Goal: Transaction & Acquisition: Purchase product/service

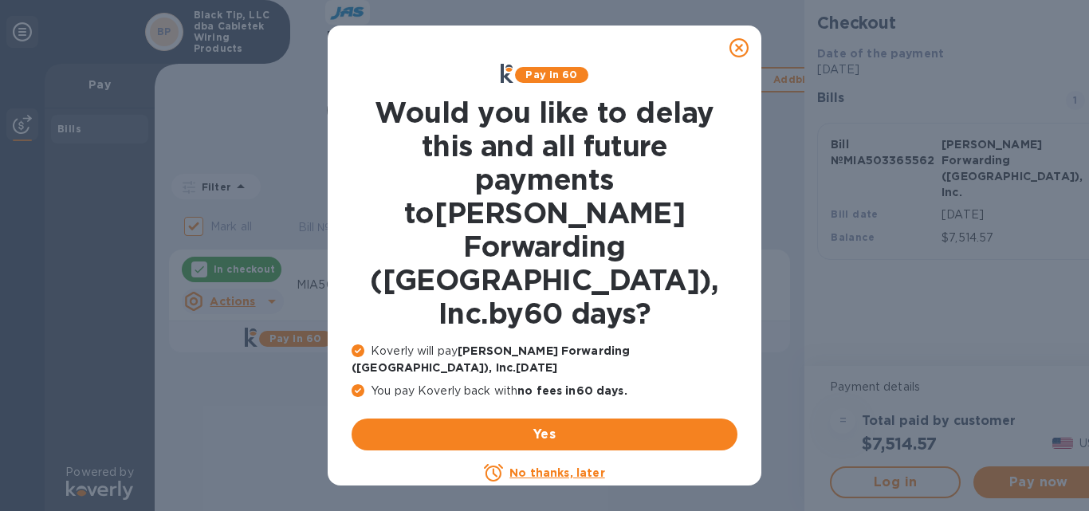
click at [512, 383] on p "You pay Koverly back with no fees [DATE] ." at bounding box center [544, 391] width 386 height 17
click at [524, 466] on u "No thanks, later" at bounding box center [556, 472] width 95 height 13
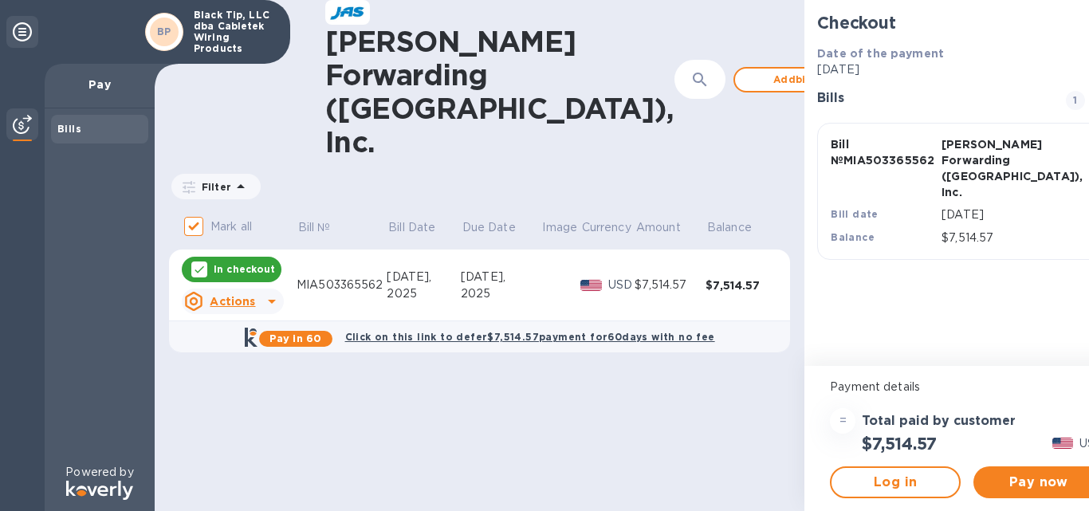
click at [1084, 155] on icon "button" at bounding box center [1098, 153] width 29 height 29
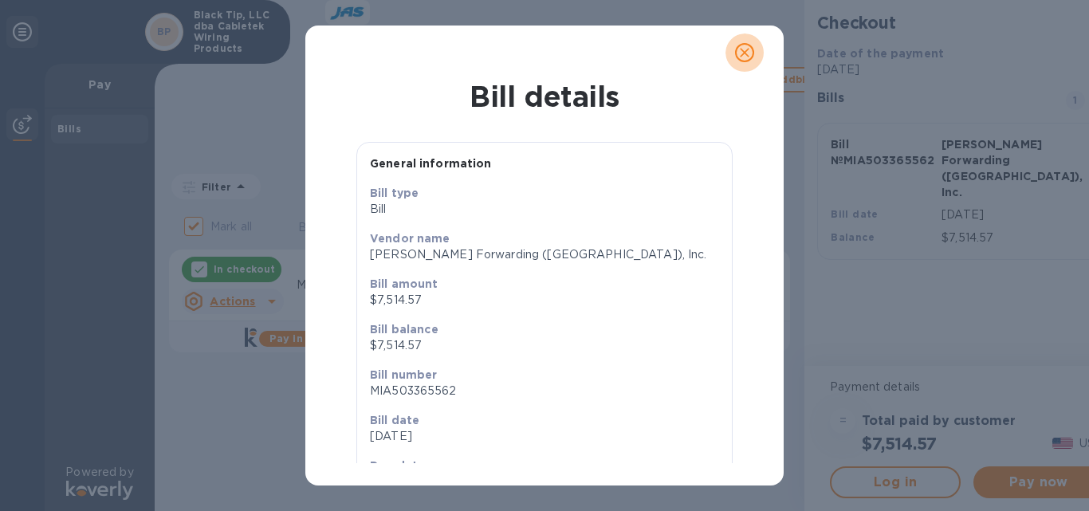
click at [739, 45] on icon "close" at bounding box center [744, 53] width 16 height 16
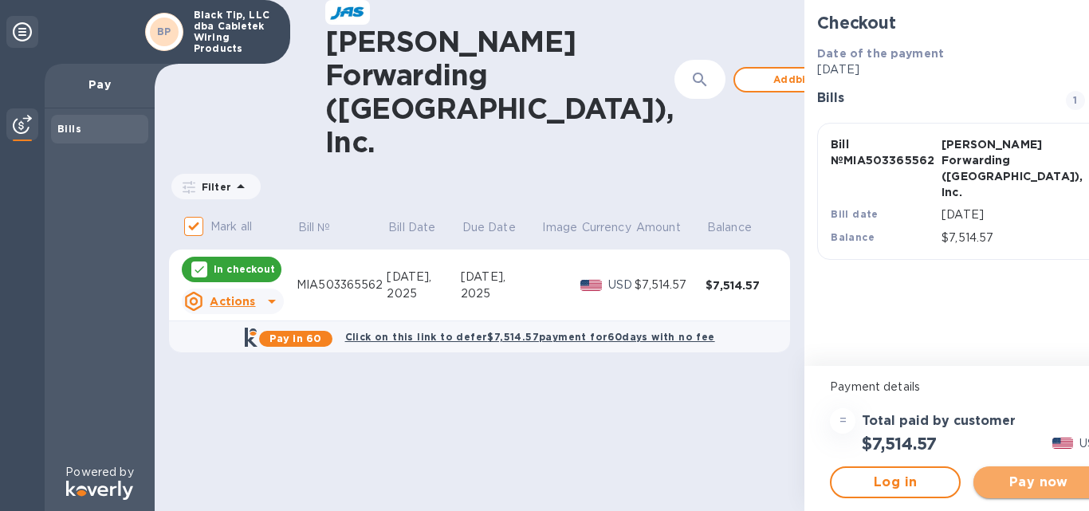
click at [987, 478] on span "Pay now" at bounding box center [1038, 482] width 105 height 19
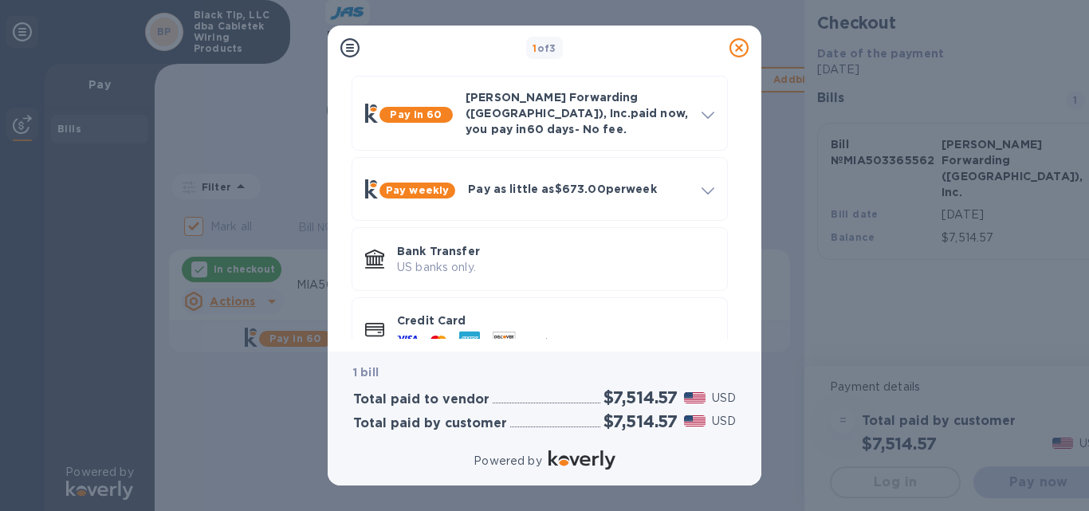
scroll to position [87, 0]
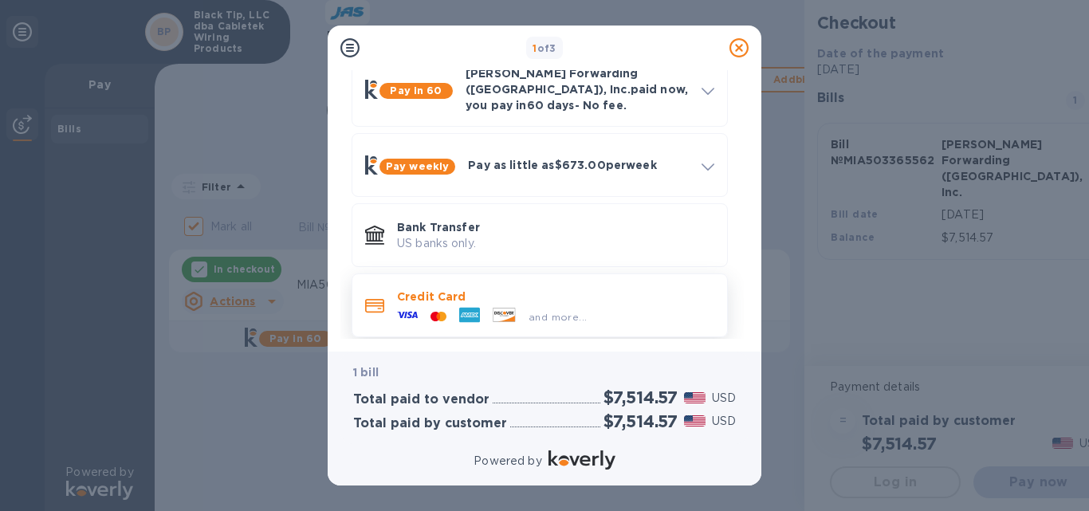
click at [414, 289] on p "Credit Card" at bounding box center [555, 297] width 317 height 16
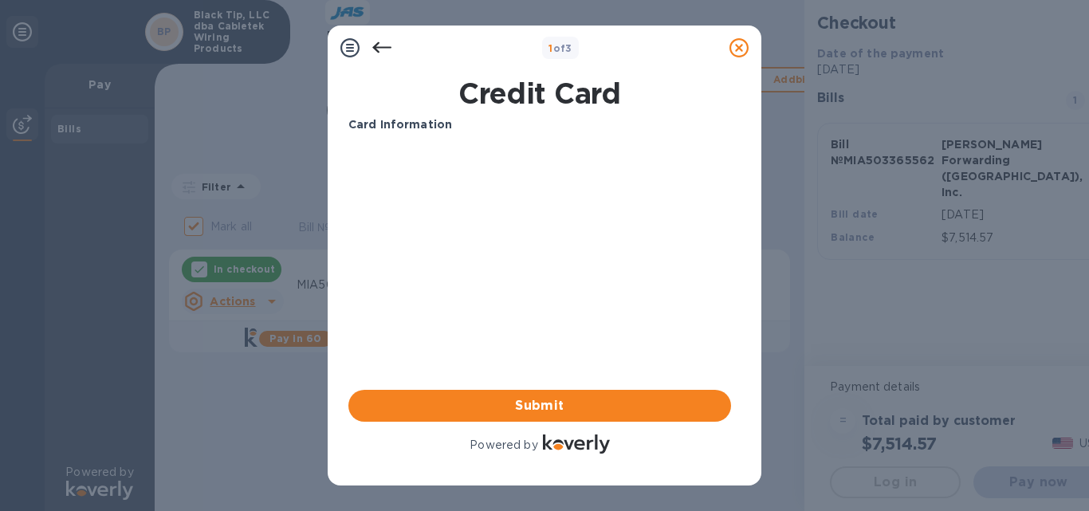
scroll to position [0, 0]
click at [415, 123] on b "Card Information" at bounding box center [400, 124] width 104 height 13
click at [417, 124] on b "Card Information" at bounding box center [400, 124] width 104 height 13
click at [493, 102] on h1 "Credit Card" at bounding box center [539, 93] width 395 height 33
click at [446, 114] on div "Card Information Your browser does not support iframes Submit Powered by" at bounding box center [539, 286] width 389 height 347
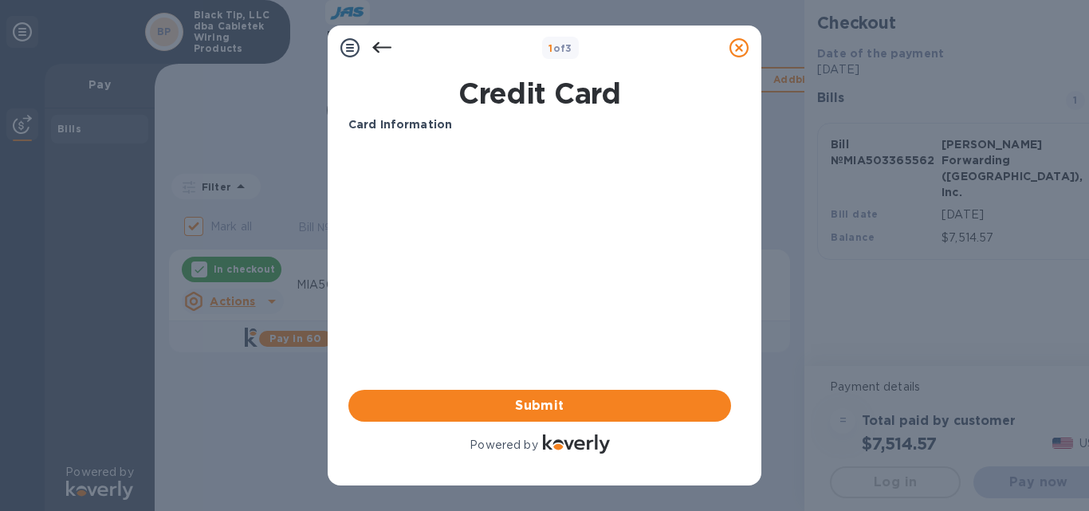
click at [439, 116] on div "Card Information Your browser does not support iframes Submit Powered by" at bounding box center [539, 286] width 389 height 347
click at [442, 129] on b "Card Information" at bounding box center [400, 124] width 104 height 13
click at [444, 131] on p "Card Information" at bounding box center [539, 124] width 383 height 17
drag, startPoint x: 520, startPoint y: 393, endPoint x: 574, endPoint y: 330, distance: 83.1
click at [574, 331] on div "Card Information Your browser does not support iframes Submit Powered by" at bounding box center [539, 286] width 383 height 340
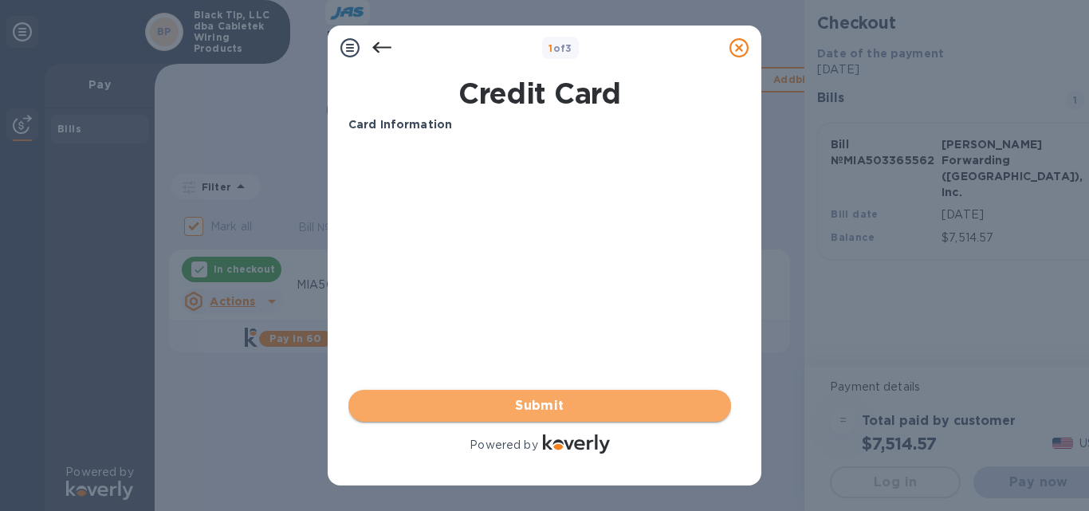
click at [544, 397] on button "Submit" at bounding box center [539, 406] width 383 height 32
click at [550, 400] on span "Submit" at bounding box center [539, 405] width 357 height 19
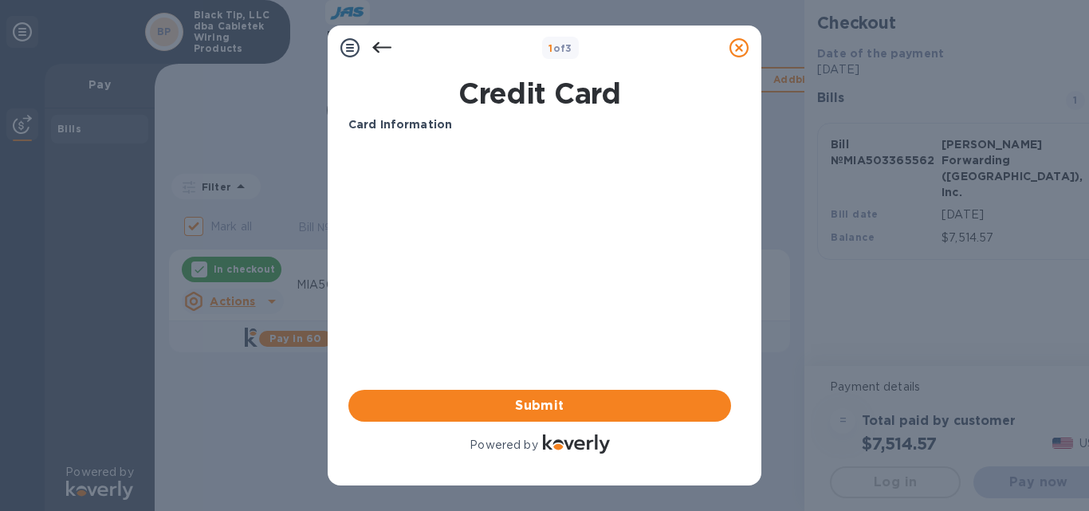
click at [418, 120] on b "Card Information" at bounding box center [400, 124] width 104 height 13
click at [424, 128] on b "Card Information" at bounding box center [400, 124] width 104 height 13
click at [447, 124] on p "Card Information" at bounding box center [539, 124] width 383 height 17
click at [444, 127] on b "Card Information" at bounding box center [400, 124] width 104 height 13
click at [442, 128] on b "Card Information" at bounding box center [400, 124] width 104 height 13
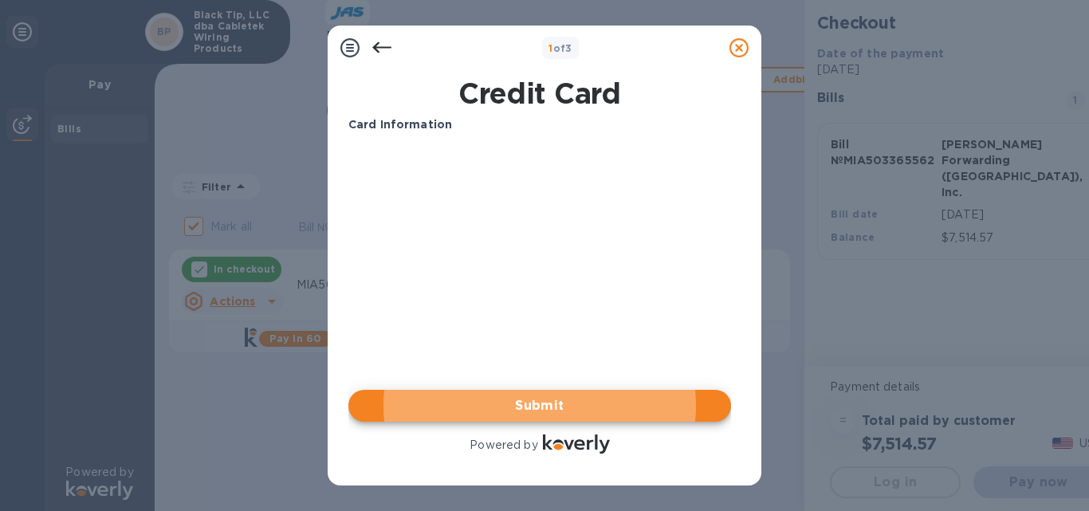
click at [373, 44] on icon at bounding box center [381, 47] width 19 height 19
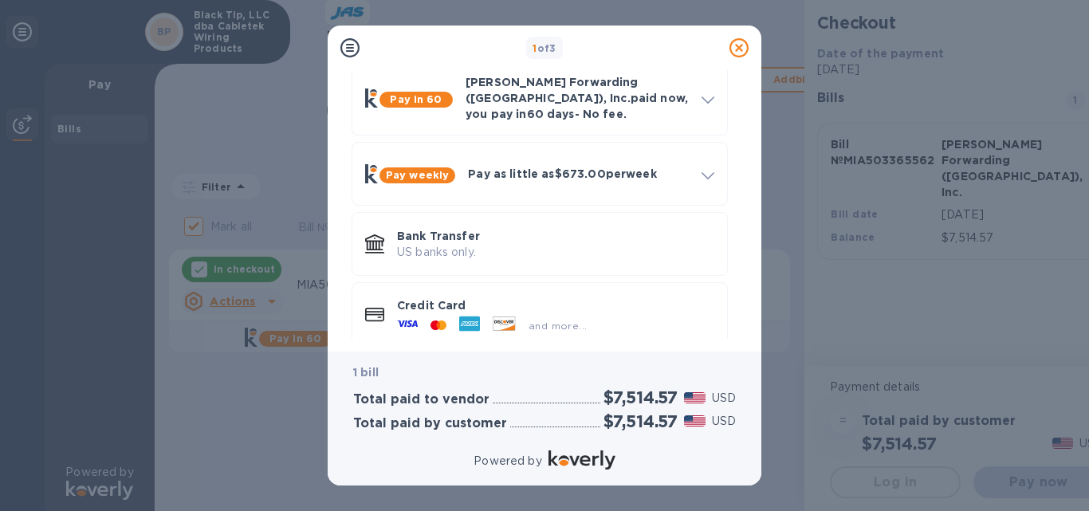
scroll to position [87, 0]
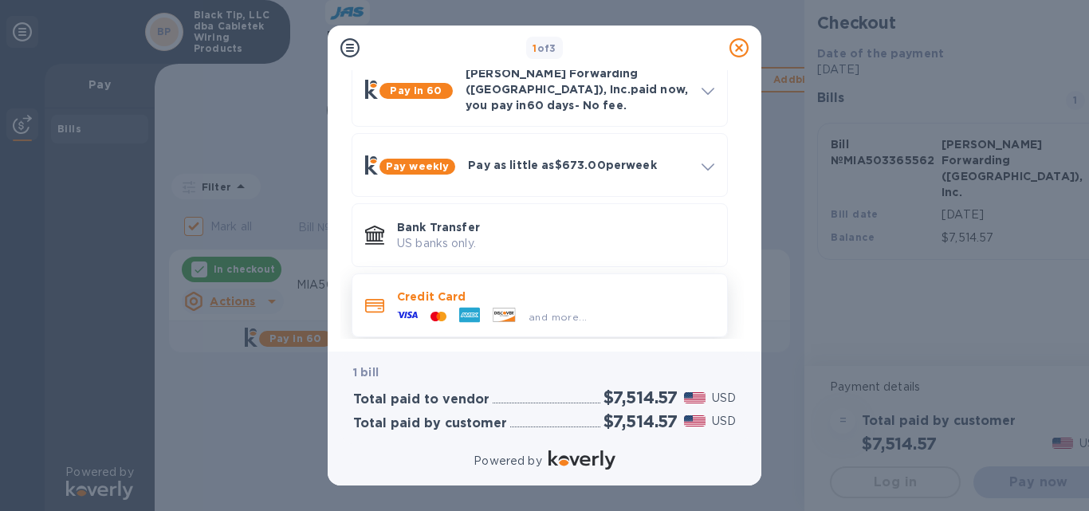
click at [378, 299] on icon at bounding box center [374, 306] width 19 height 14
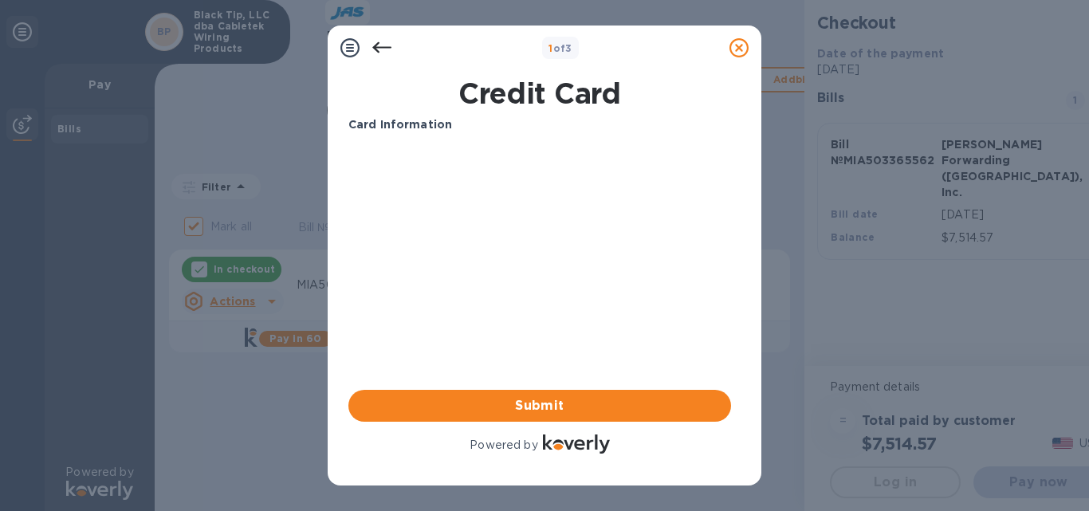
click at [472, 127] on p "Card Information" at bounding box center [539, 124] width 383 height 17
click at [408, 123] on b "Card Information" at bounding box center [400, 124] width 104 height 13
click at [413, 122] on b "Card Information" at bounding box center [400, 124] width 104 height 13
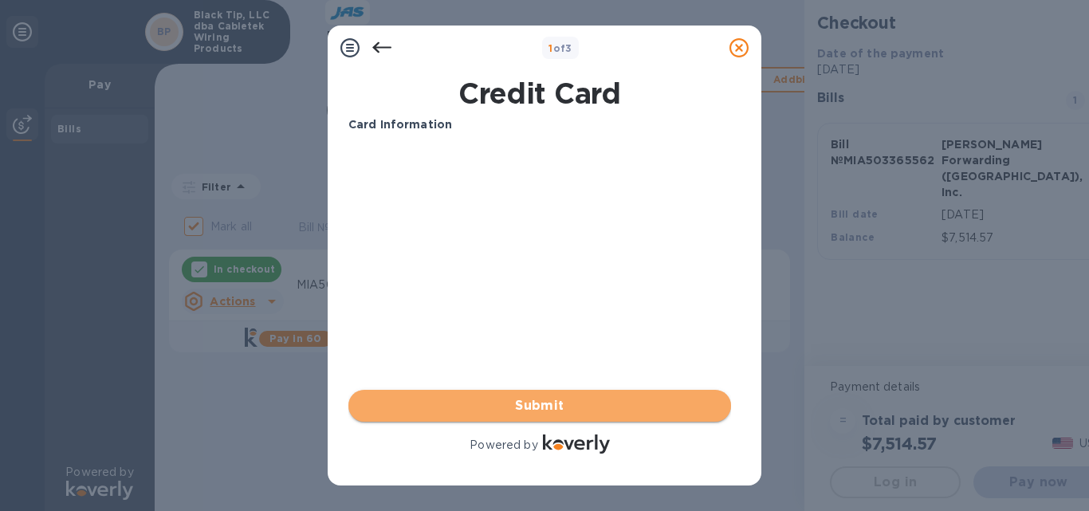
click at [526, 403] on span "Submit" at bounding box center [539, 405] width 357 height 19
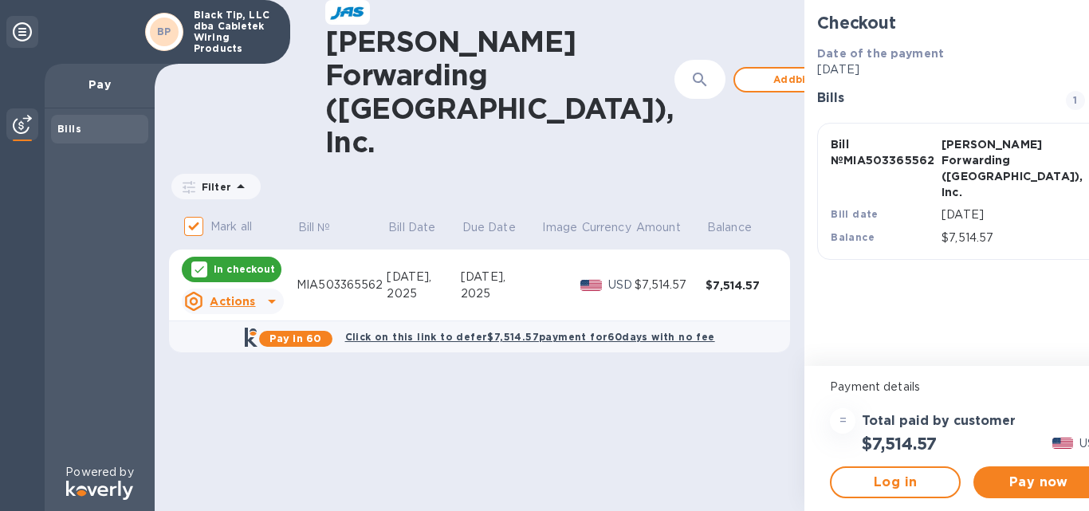
click at [830, 420] on div "=" at bounding box center [843, 421] width 26 height 26
click at [998, 476] on span "Pay now" at bounding box center [1038, 482] width 105 height 19
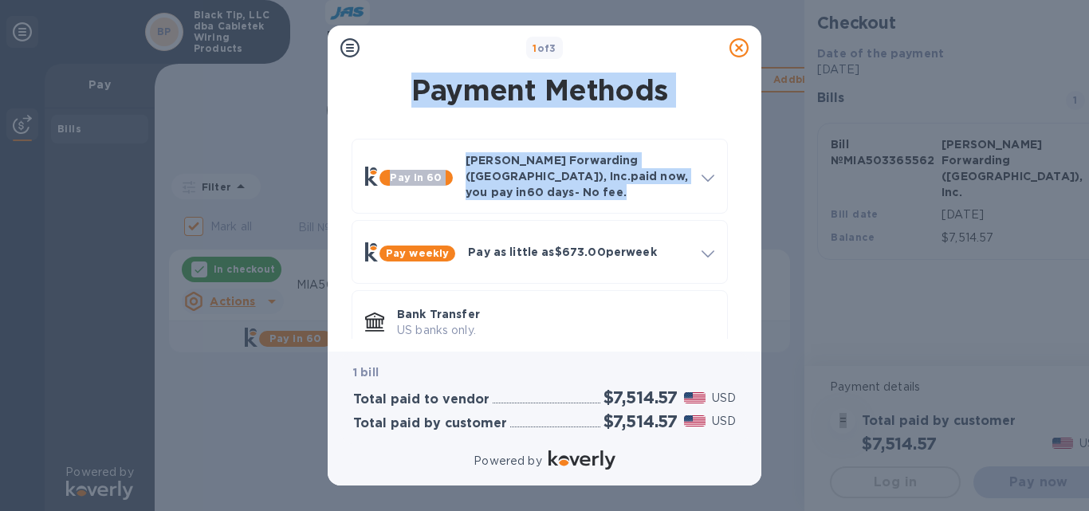
drag, startPoint x: 741, startPoint y: 157, endPoint x: 756, endPoint y: 9, distance: 149.0
click at [756, 9] on div "1 of 3 Payment Methods Pay in 60 [PERSON_NAME] Forwarding ([GEOGRAPHIC_DATA]), …" at bounding box center [544, 255] width 1089 height 511
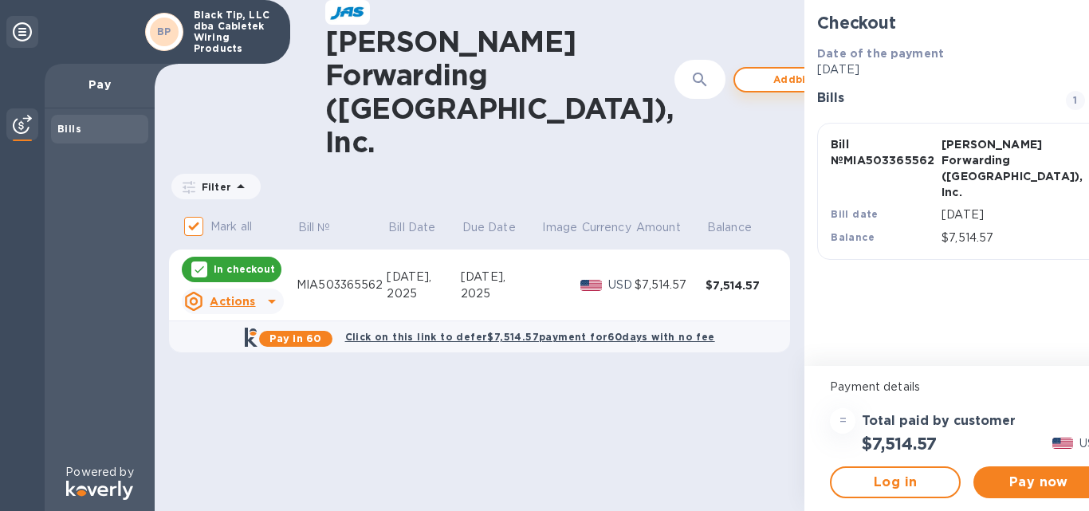
click at [878, 65] on div at bounding box center [897, 80] width 38 height 38
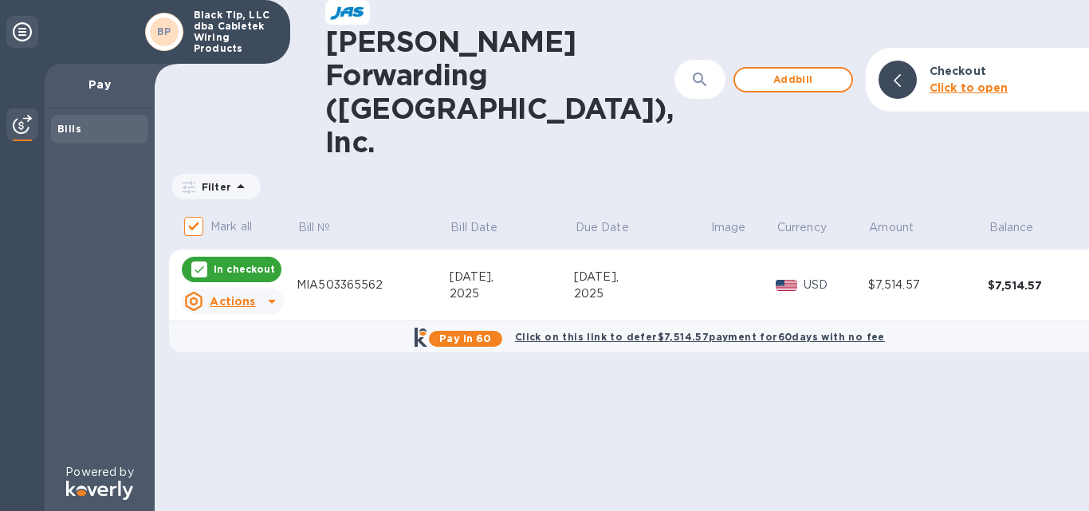
click at [269, 292] on icon at bounding box center [271, 301] width 19 height 19
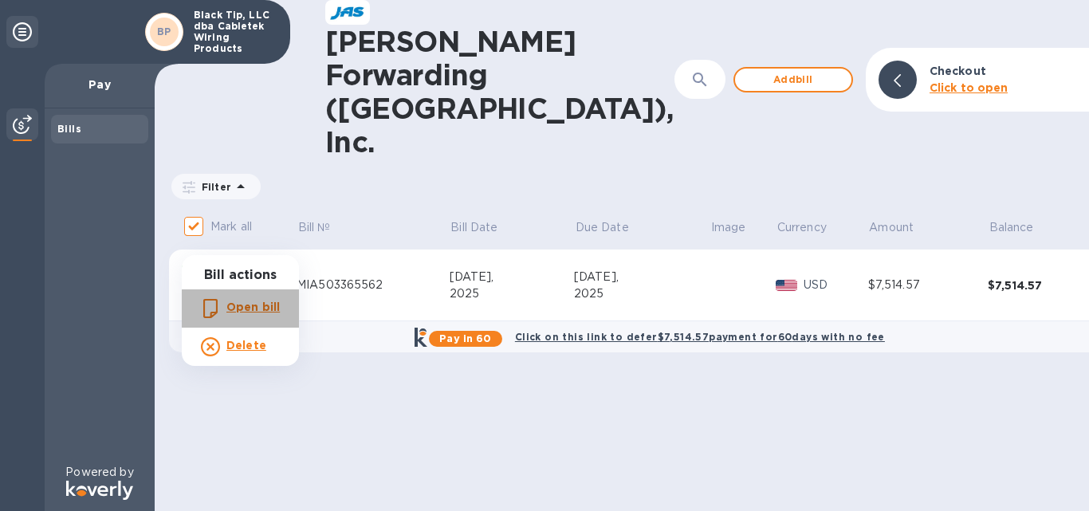
click at [242, 309] on b "Open bill" at bounding box center [252, 306] width 53 height 13
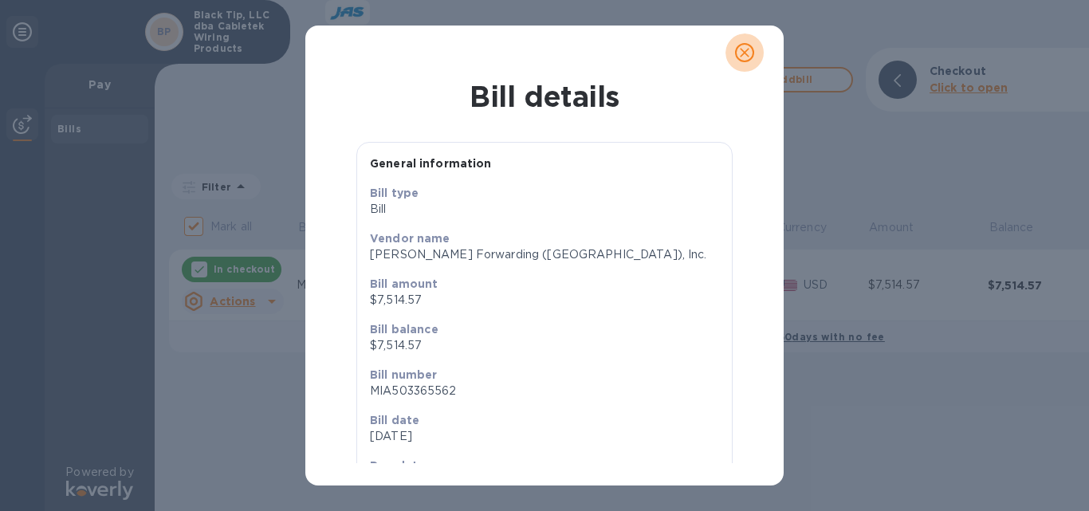
click at [744, 45] on icon "close" at bounding box center [744, 53] width 16 height 16
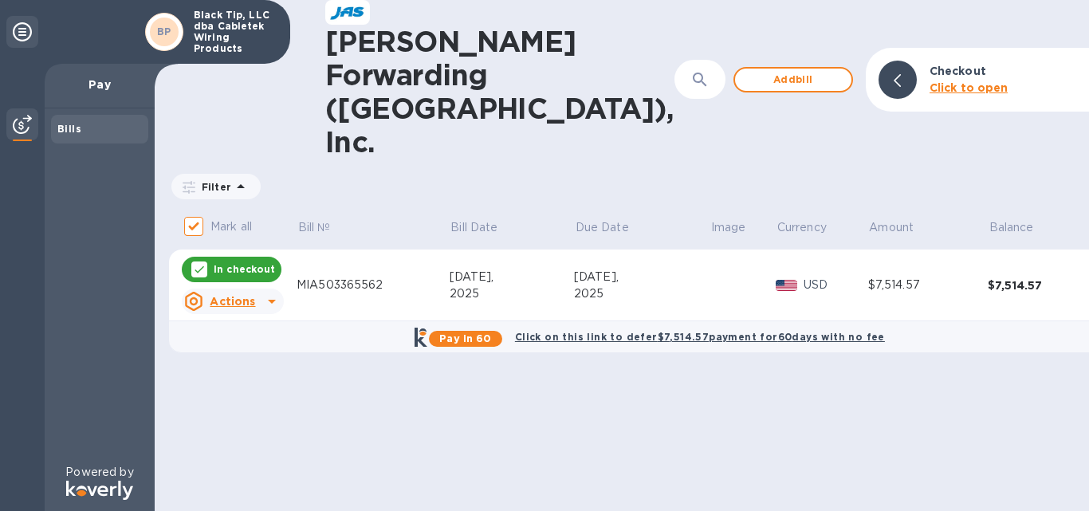
click at [24, 23] on icon at bounding box center [22, 31] width 19 height 19
